Goal: Task Accomplishment & Management: Complete application form

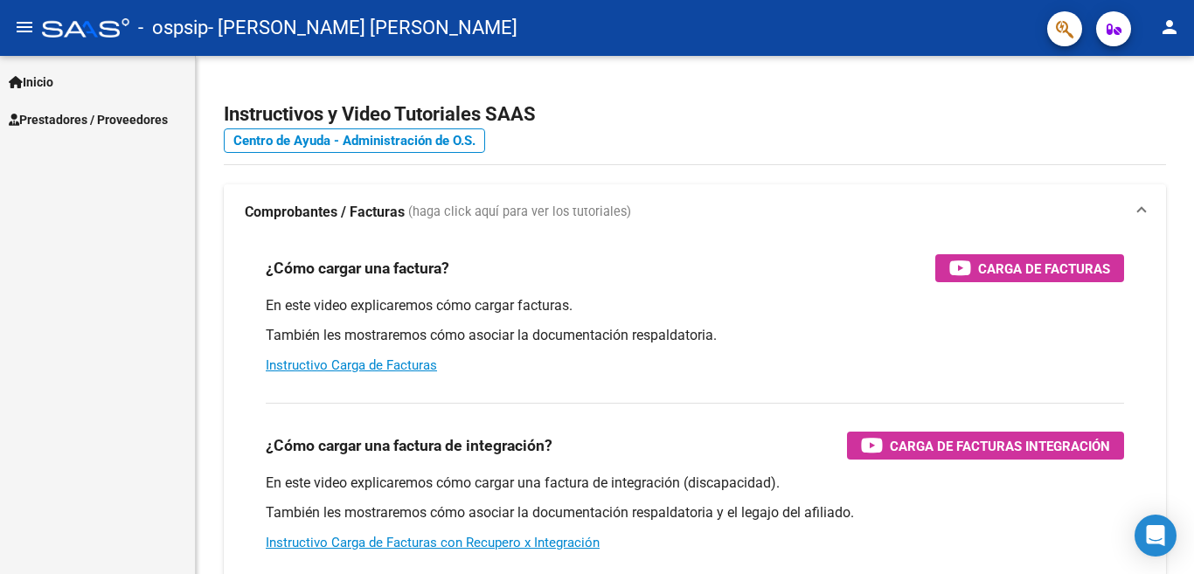
click at [1170, 31] on mat-icon "person" at bounding box center [1169, 27] width 21 height 21
click at [1132, 112] on button "exit_to_app Salir" at bounding box center [1133, 115] width 107 height 42
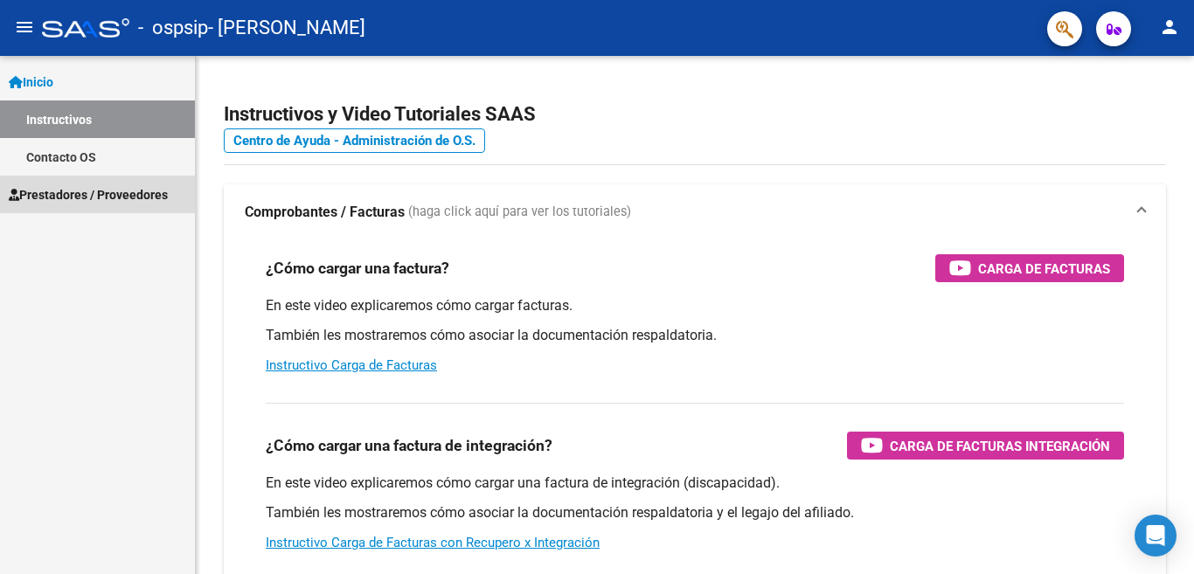
click at [102, 183] on link "Prestadores / Proveedores" at bounding box center [97, 195] width 195 height 38
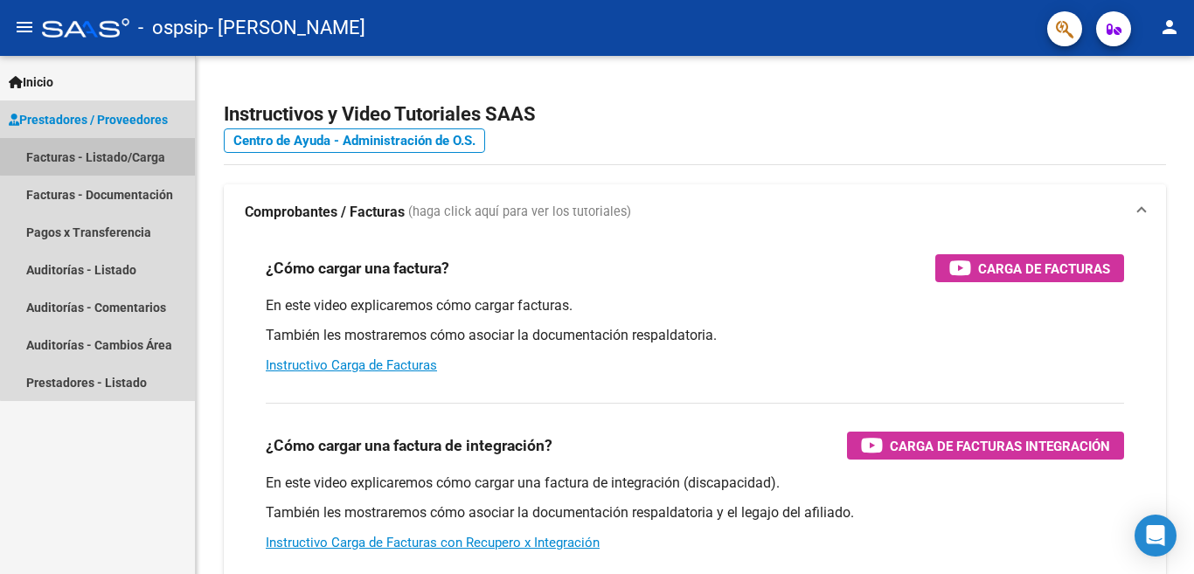
click at [111, 156] on link "Facturas - Listado/Carga" at bounding box center [97, 157] width 195 height 38
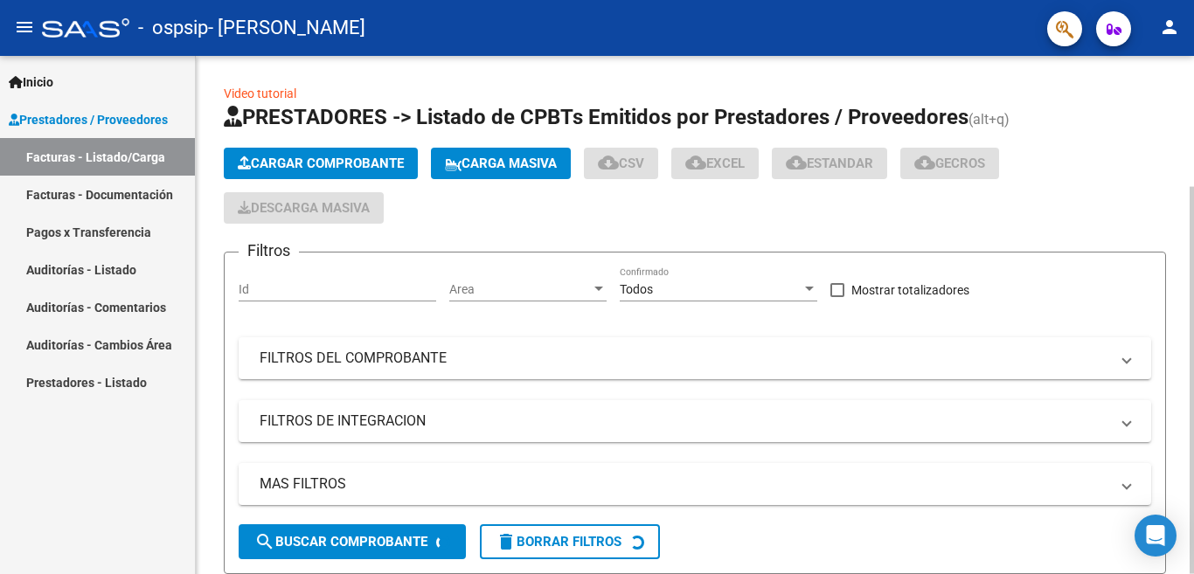
click at [305, 167] on span "Cargar Comprobante" at bounding box center [321, 164] width 166 height 16
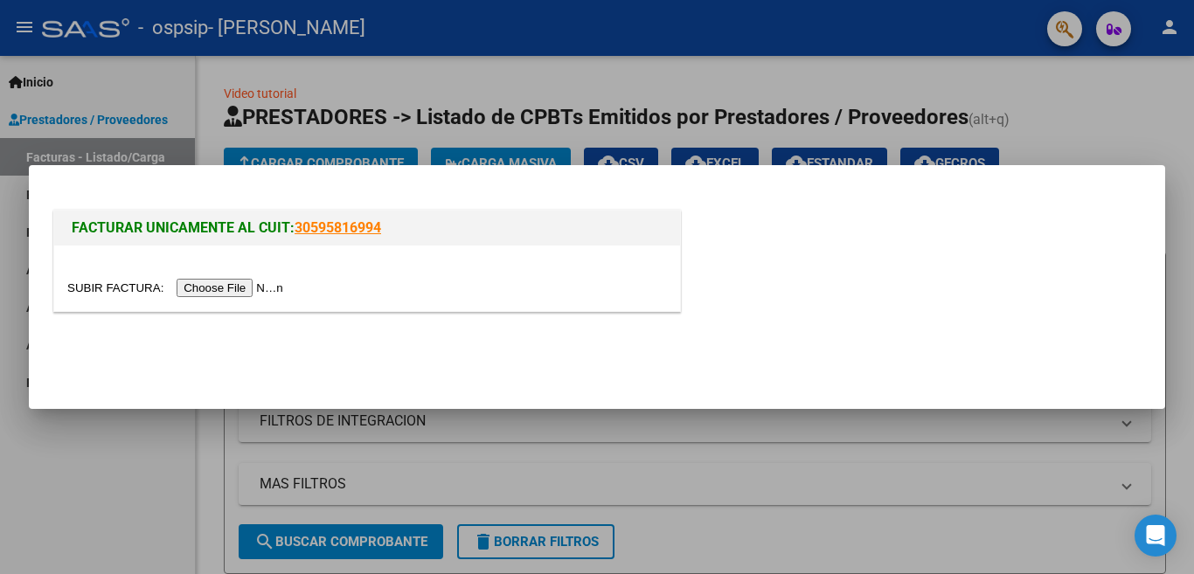
click at [207, 287] on input "file" at bounding box center [177, 288] width 221 height 18
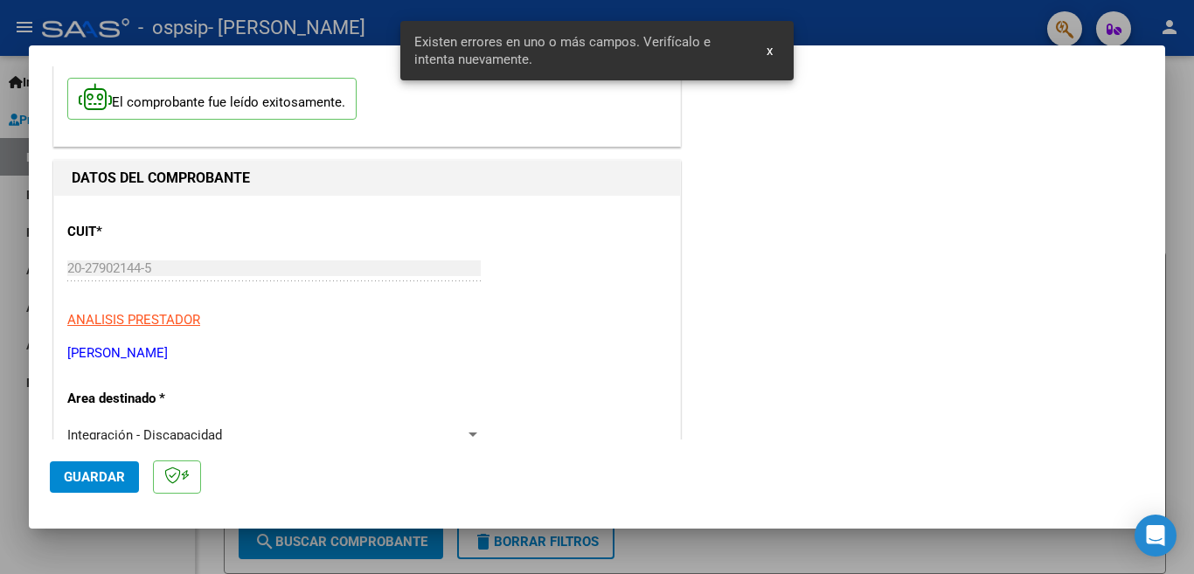
scroll to position [389, 0]
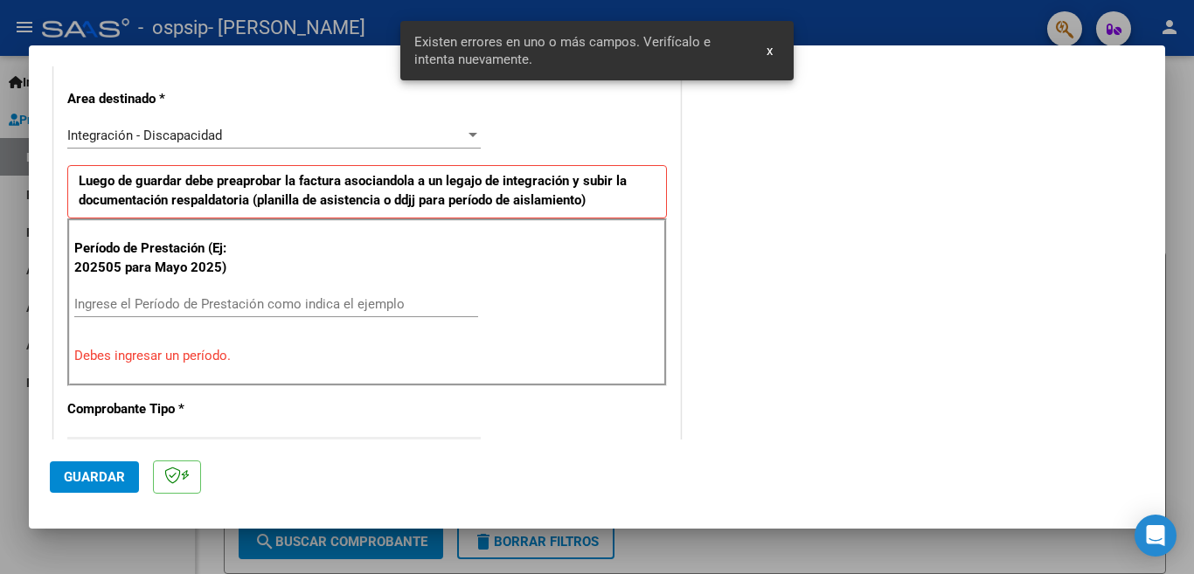
click at [225, 302] on input "Ingrese el Período de Prestación como indica el ejemplo" at bounding box center [276, 304] width 404 height 16
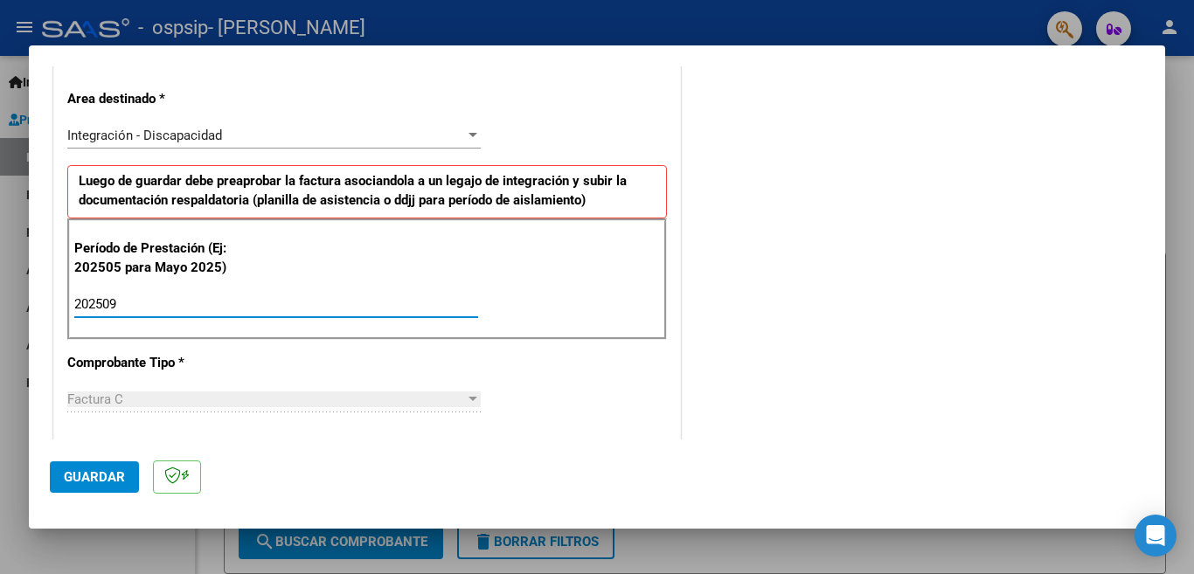
type input "202509"
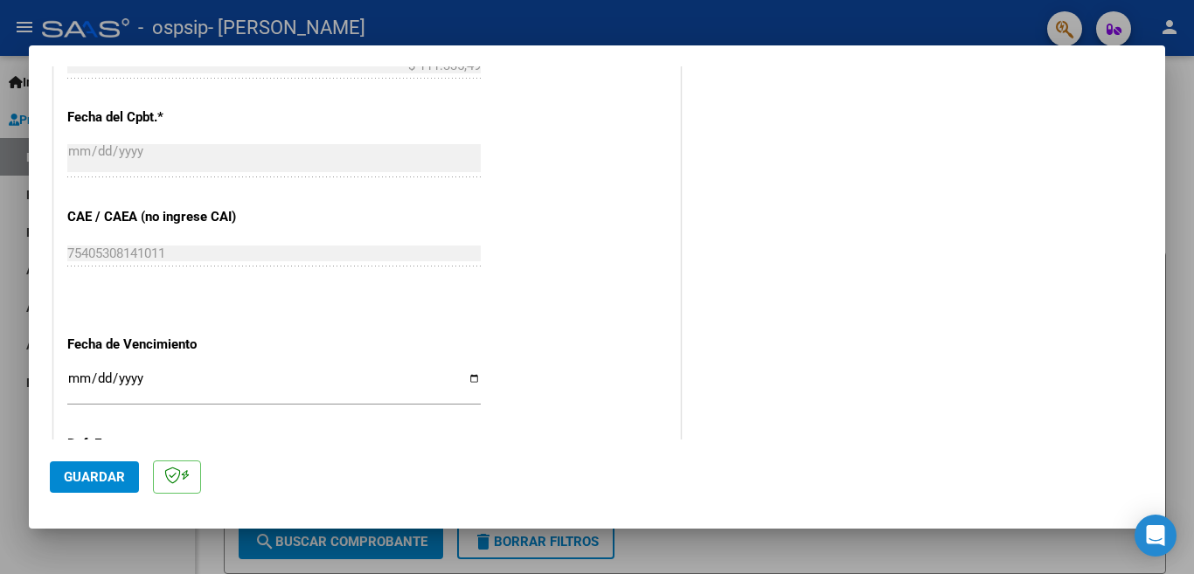
scroll to position [1143, 0]
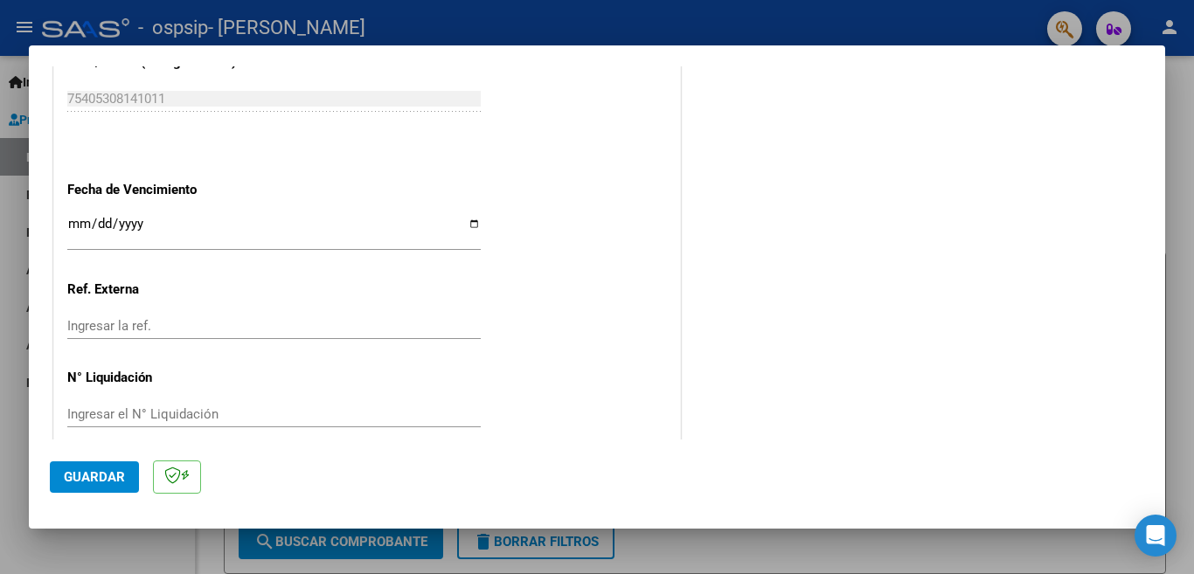
click at [77, 213] on div "Ingresar la fecha" at bounding box center [273, 232] width 413 height 38
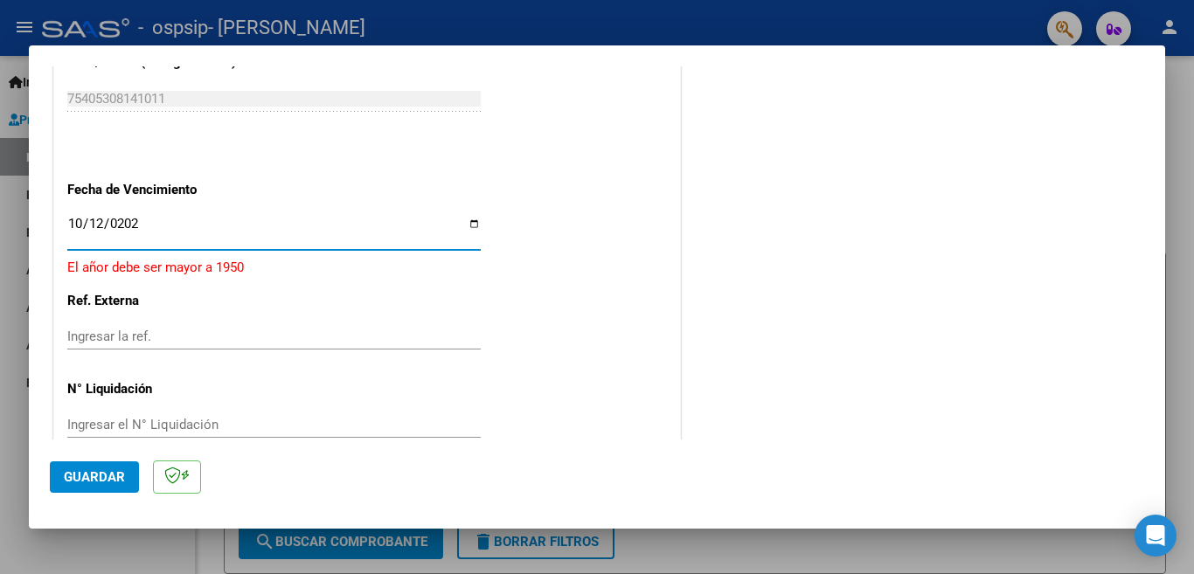
type input "[DATE]"
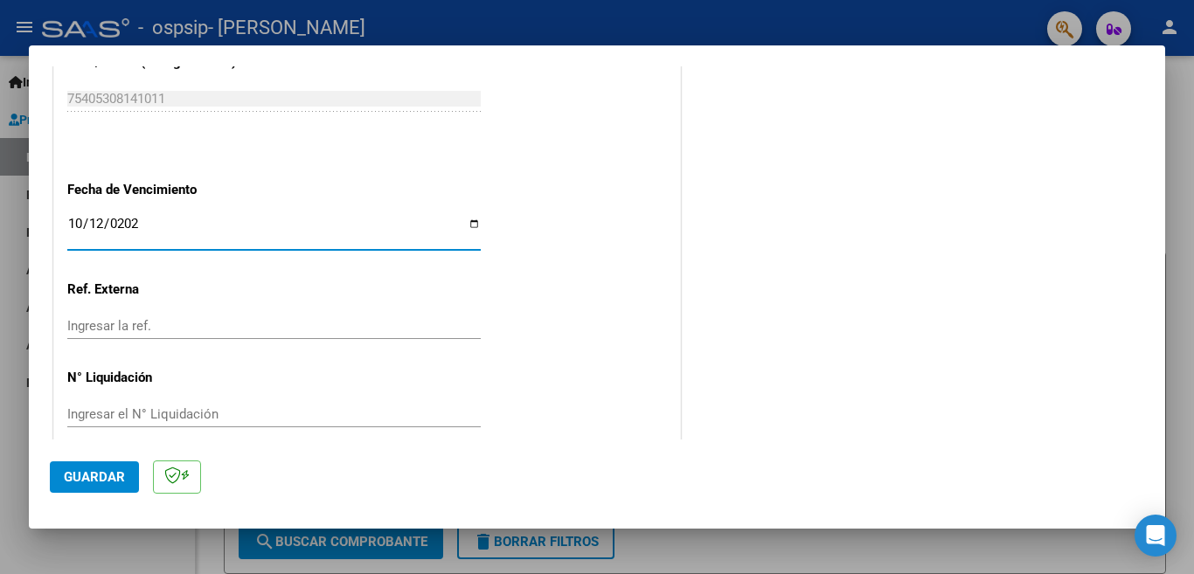
click at [92, 476] on span "Guardar" at bounding box center [94, 477] width 61 height 16
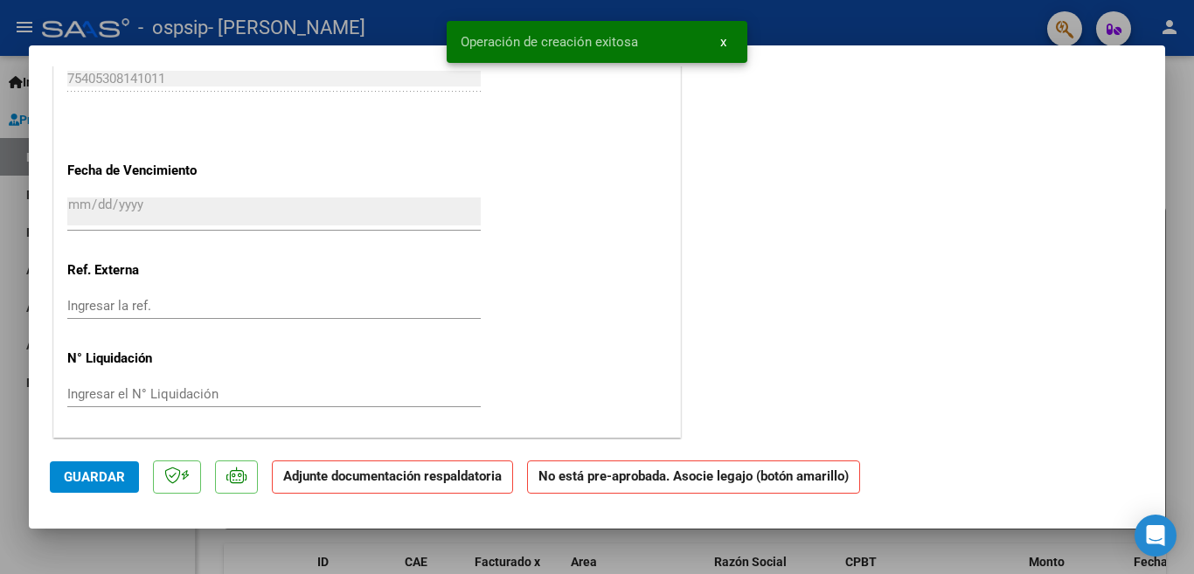
scroll to position [0, 0]
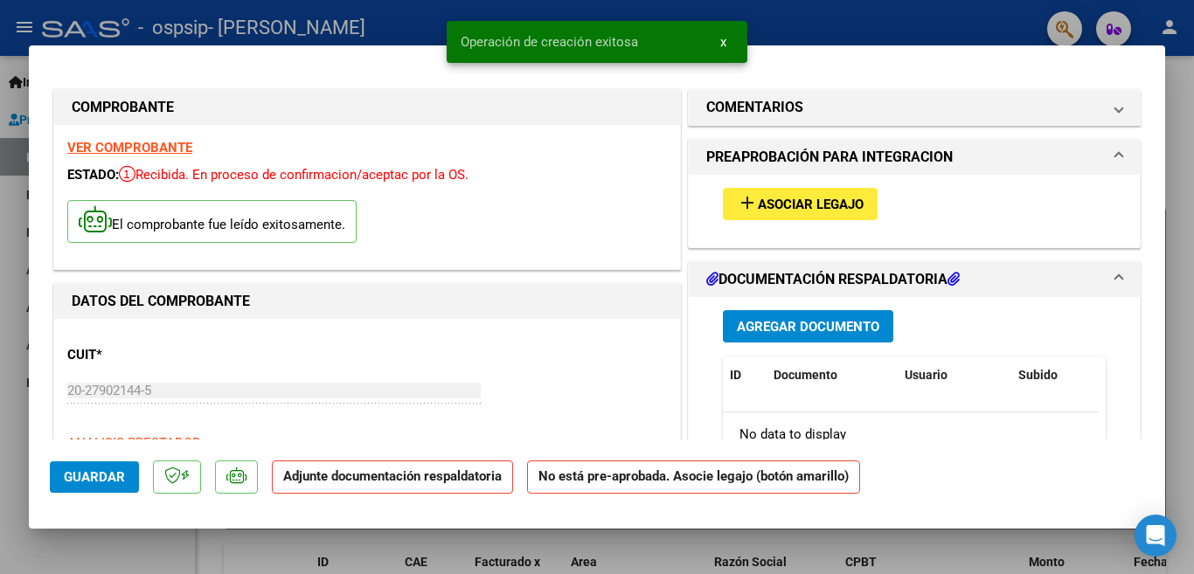
click at [780, 211] on span "Asociar Legajo" at bounding box center [811, 205] width 106 height 16
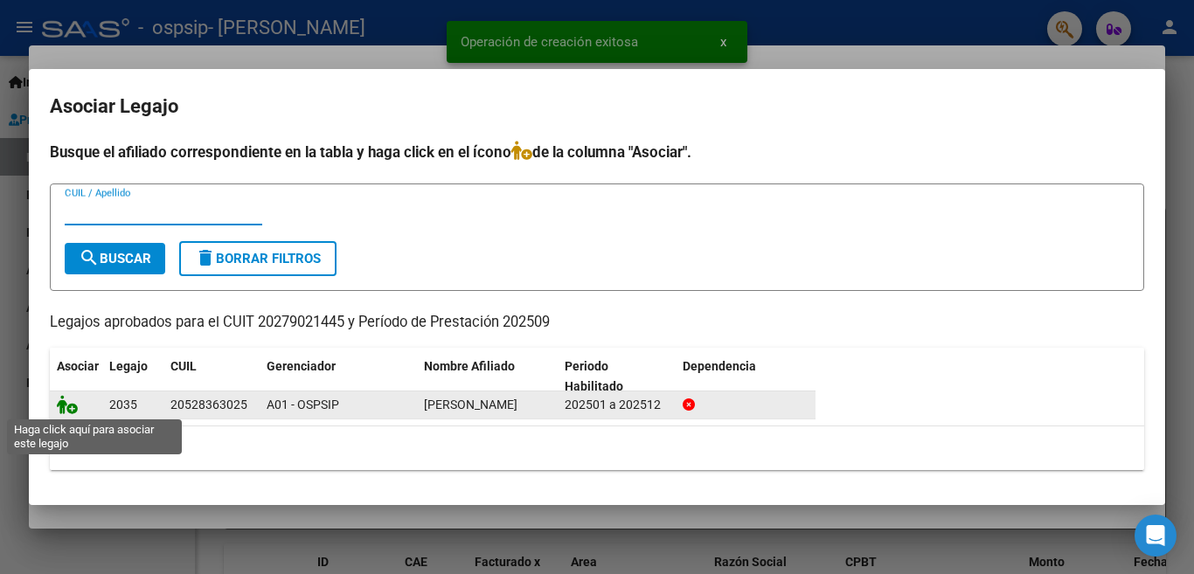
click at [69, 407] on icon at bounding box center [67, 404] width 21 height 19
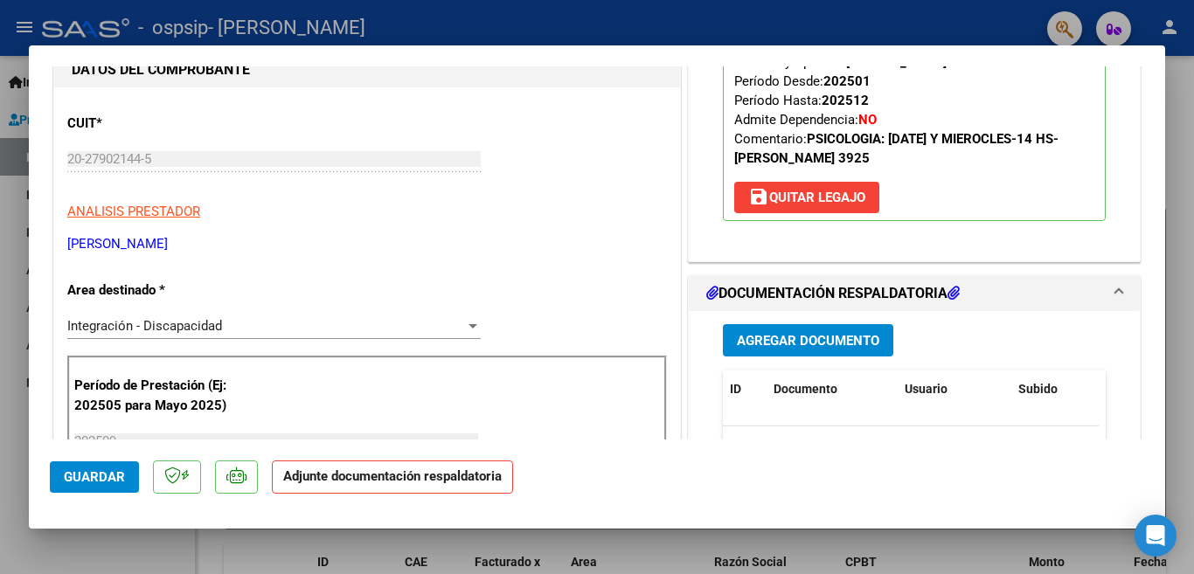
scroll to position [255, 0]
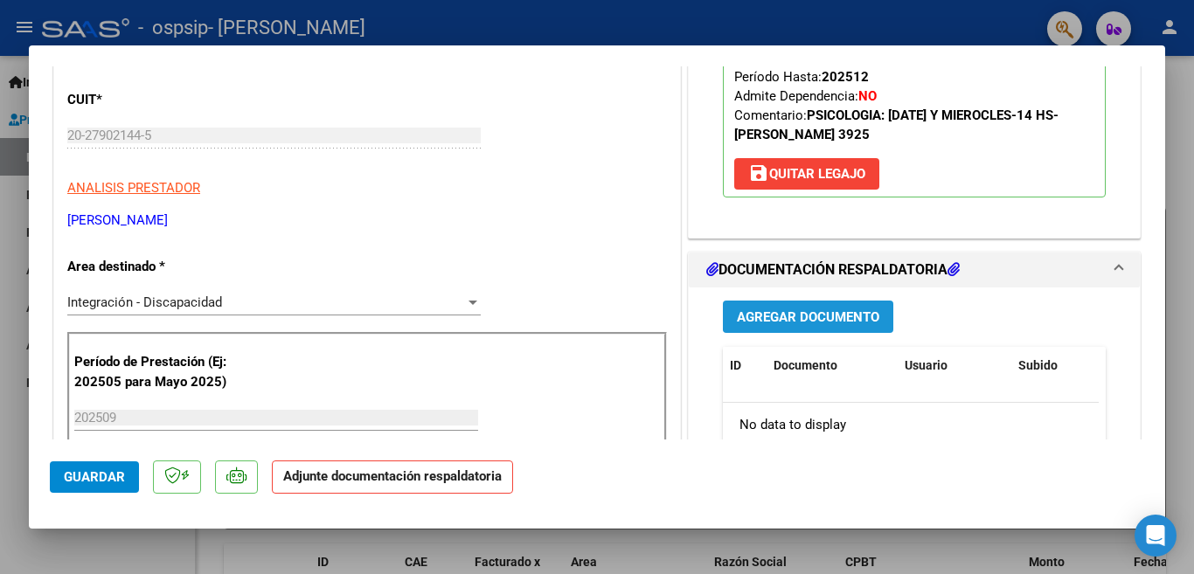
click at [856, 313] on span "Agregar Documento" at bounding box center [808, 317] width 142 height 16
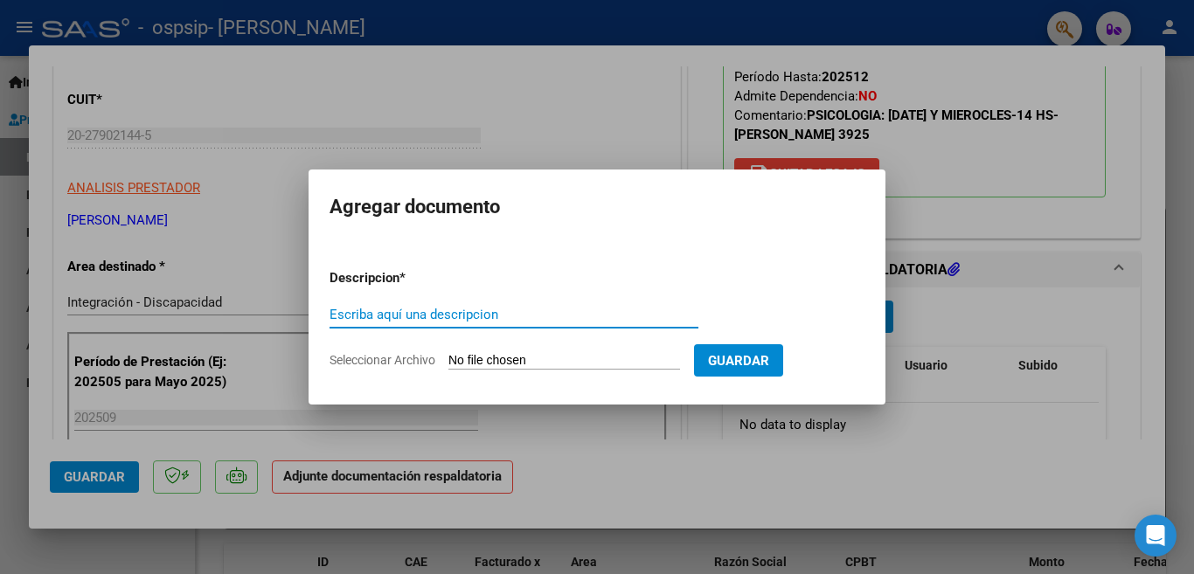
click at [538, 319] on input "Escriba aquí una descripcion" at bounding box center [514, 315] width 369 height 16
type input "PLANILLA"
click at [499, 365] on input "Seleccionar Archivo" at bounding box center [564, 361] width 232 height 17
type input "C:\fakepath\PLANILLA [PERSON_NAME] SEPT GER.pdf"
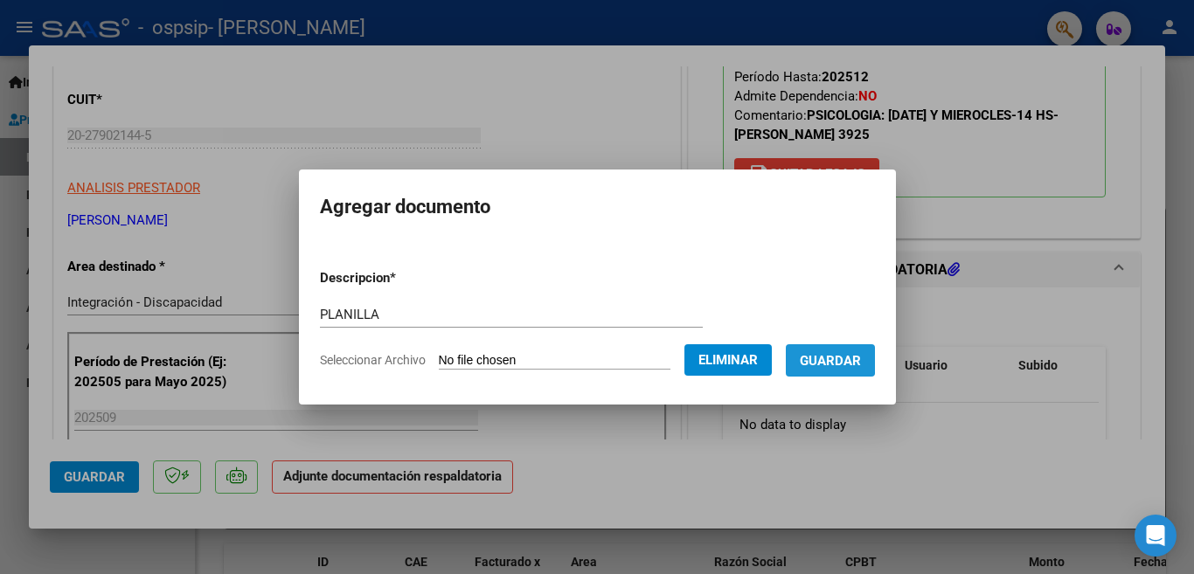
click at [825, 357] on span "Guardar" at bounding box center [830, 361] width 61 height 16
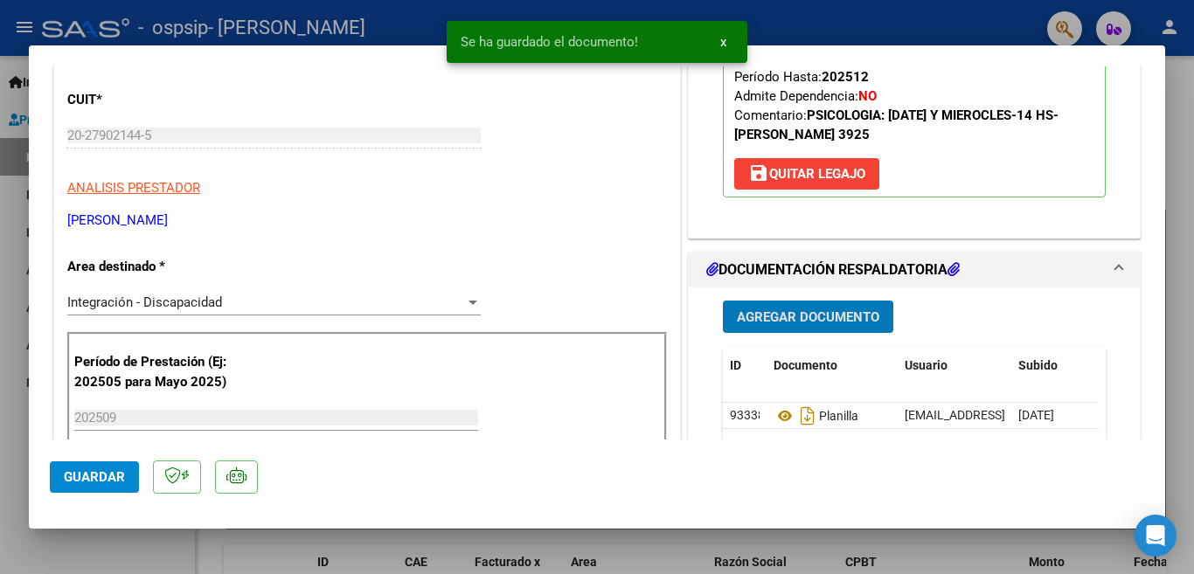
click at [90, 475] on span "Guardar" at bounding box center [94, 477] width 61 height 16
